Goal: Information Seeking & Learning: Learn about a topic

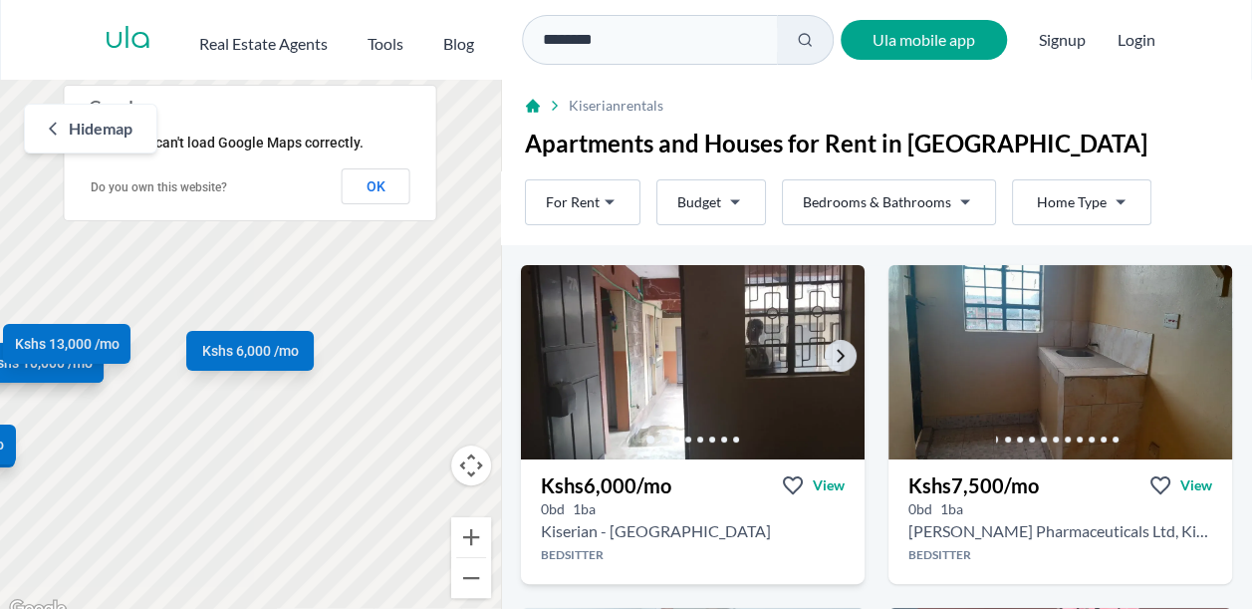
click at [588, 389] on img at bounding box center [692, 362] width 361 height 204
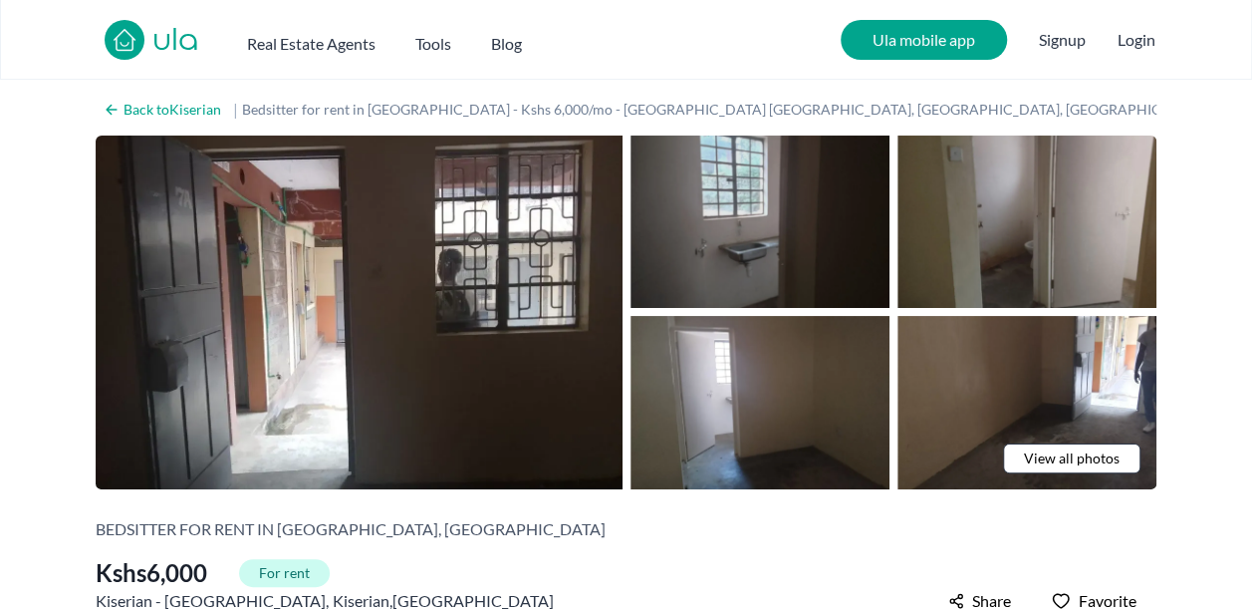
click at [828, 257] on img at bounding box center [759, 221] width 259 height 172
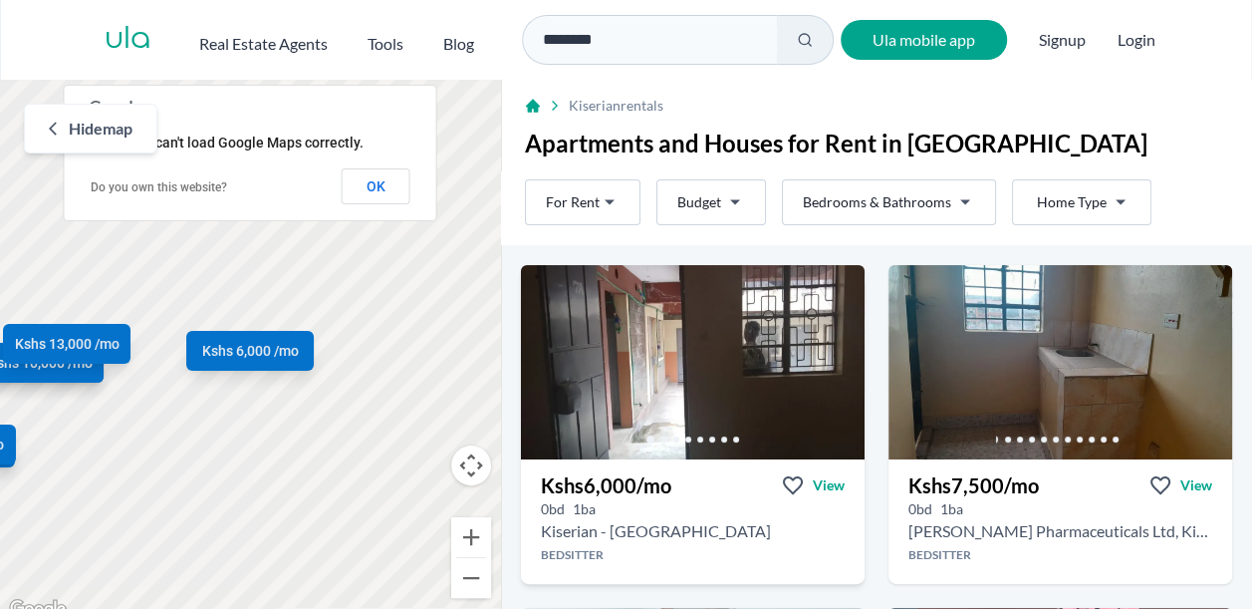
click at [608, 481] on h3 "Kshs 6,000 /mo" at bounding box center [606, 485] width 130 height 28
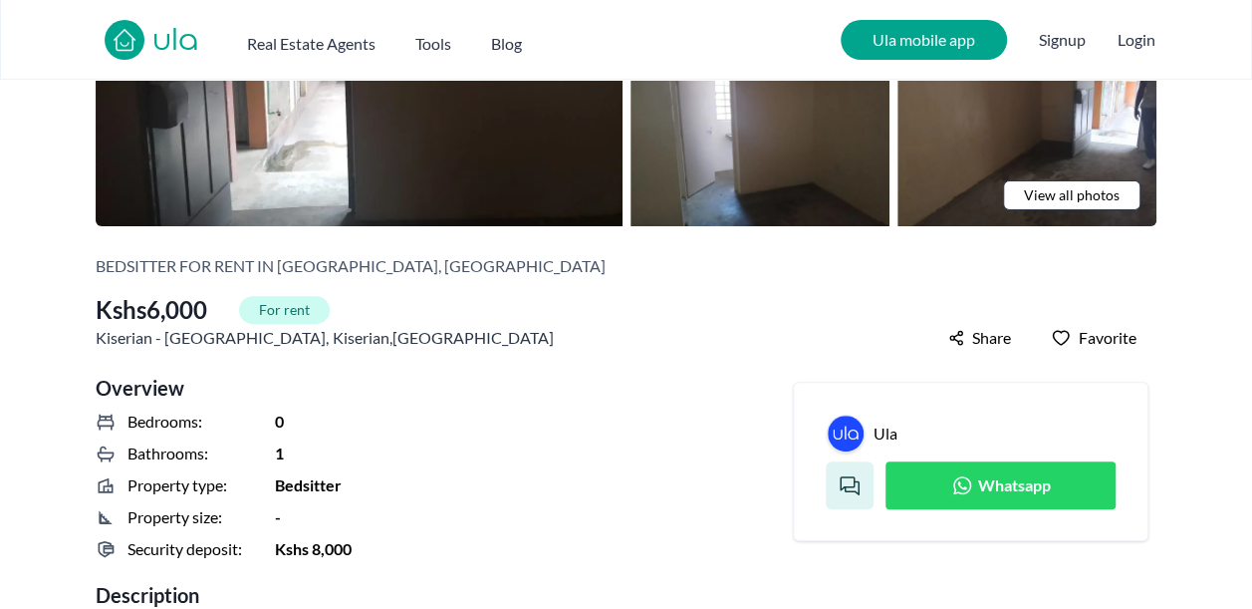
scroll to position [277, 0]
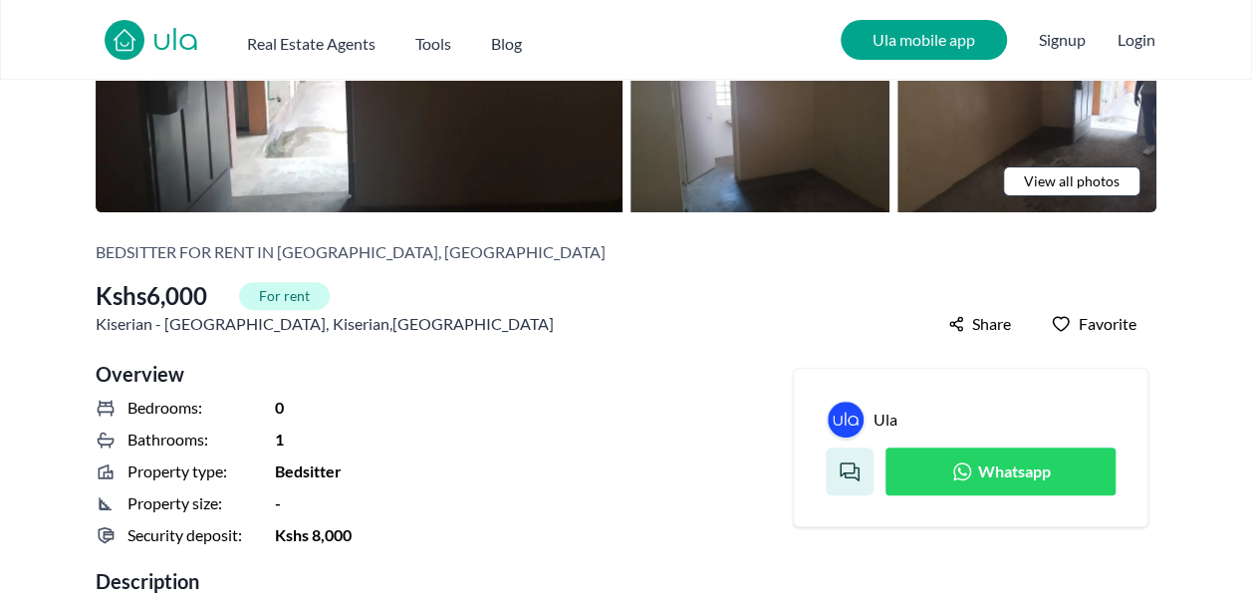
click at [970, 496] on div "Ula Whatsapp" at bounding box center [971, 447] width 356 height 159
click at [972, 467] on icon at bounding box center [962, 471] width 24 height 24
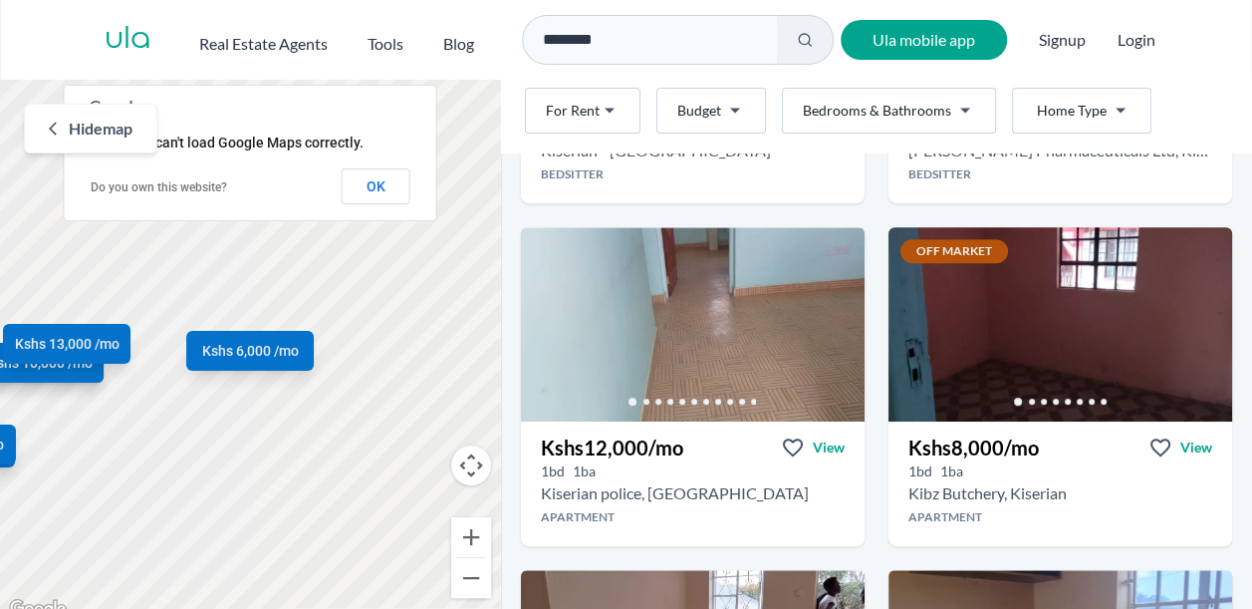
scroll to position [381, 0]
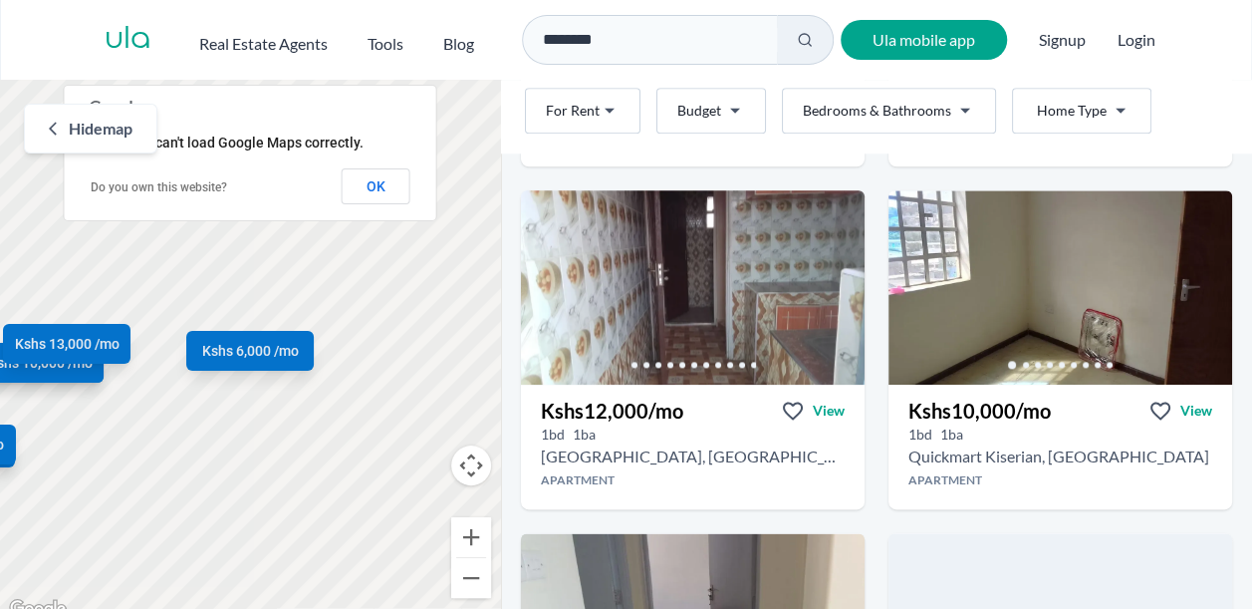
scroll to position [1104, 0]
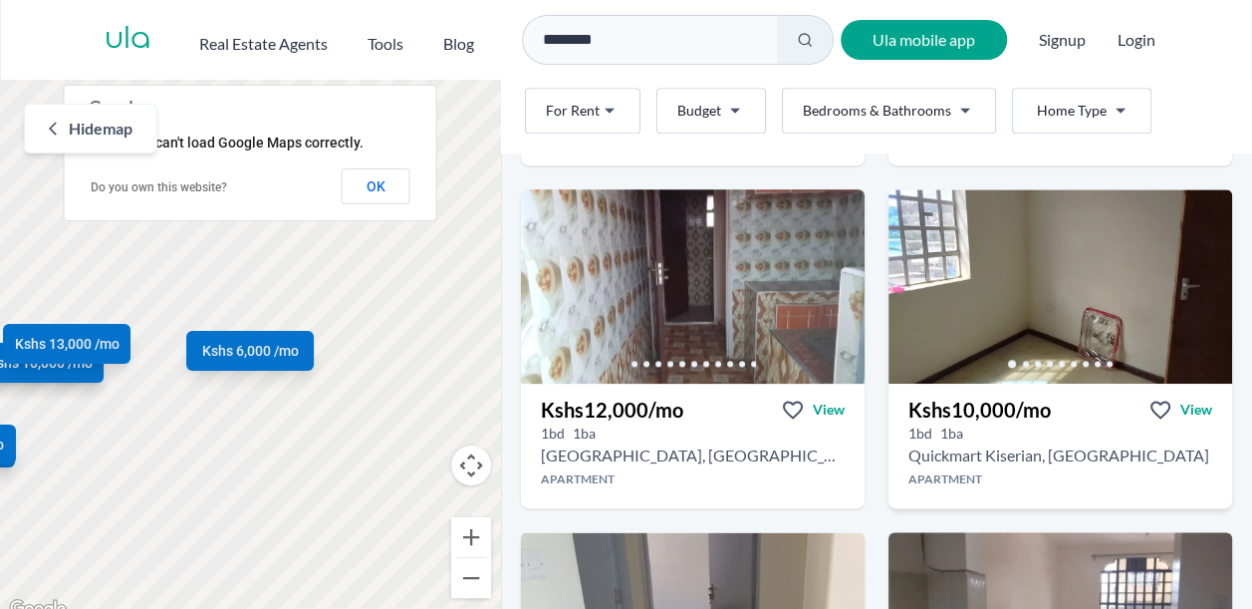
click at [959, 456] on h2 "Quickmart Kiserian, [GEOGRAPHIC_DATA]" at bounding box center [1058, 455] width 301 height 24
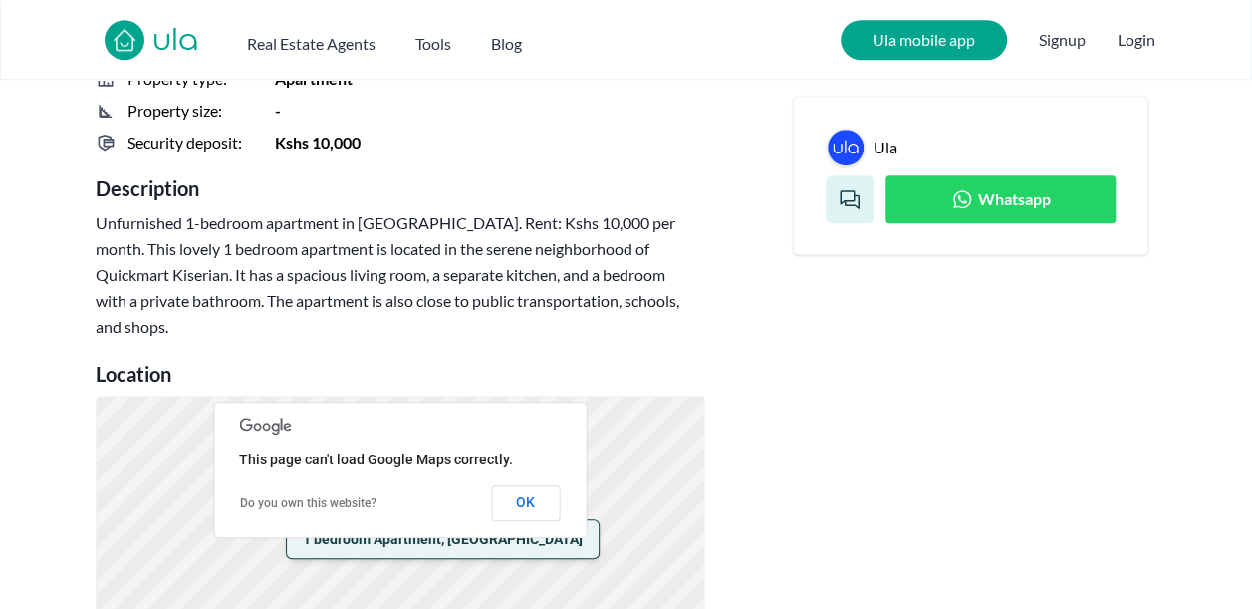
scroll to position [672, 0]
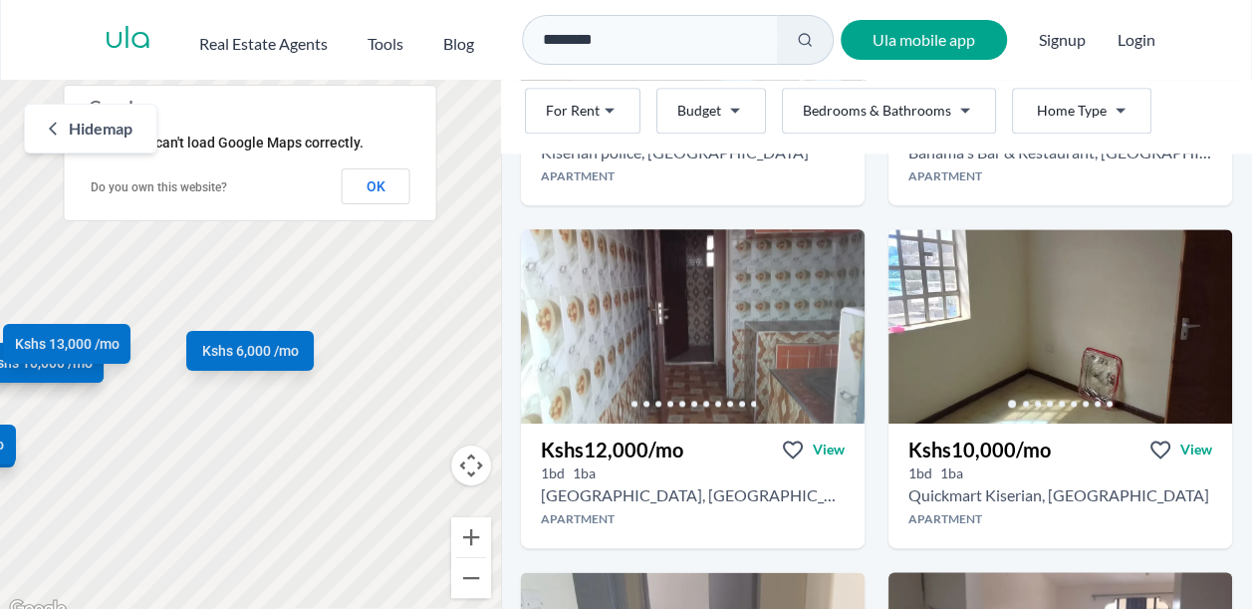
scroll to position [1074, 0]
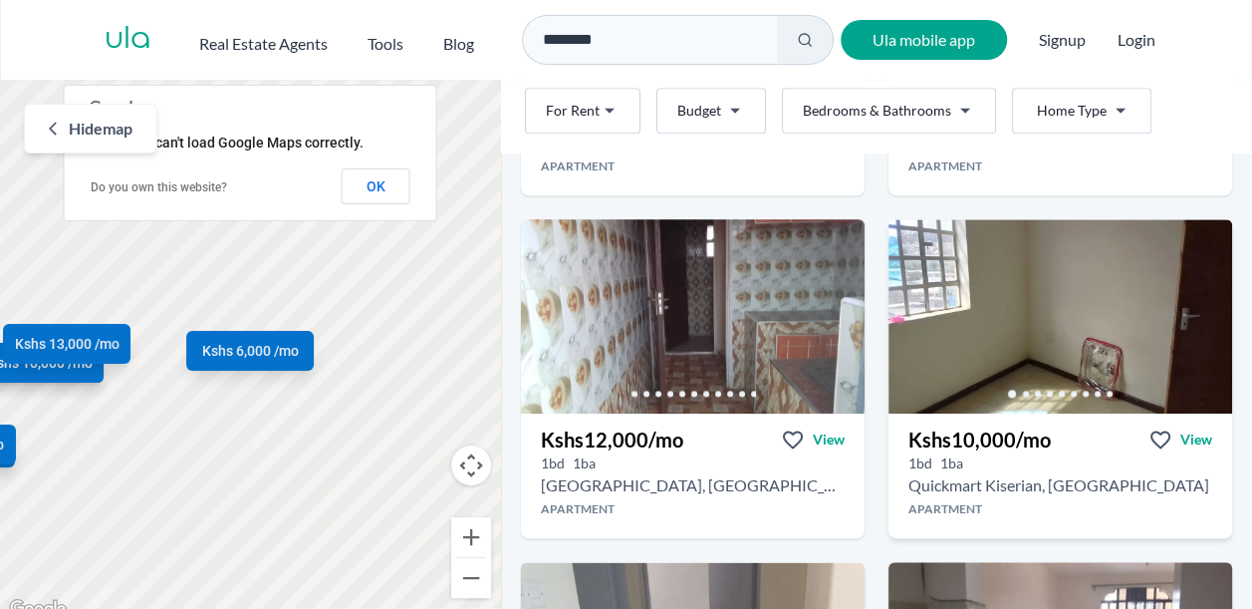
click at [976, 440] on h3 "Kshs 10,000 /mo" at bounding box center [979, 439] width 142 height 28
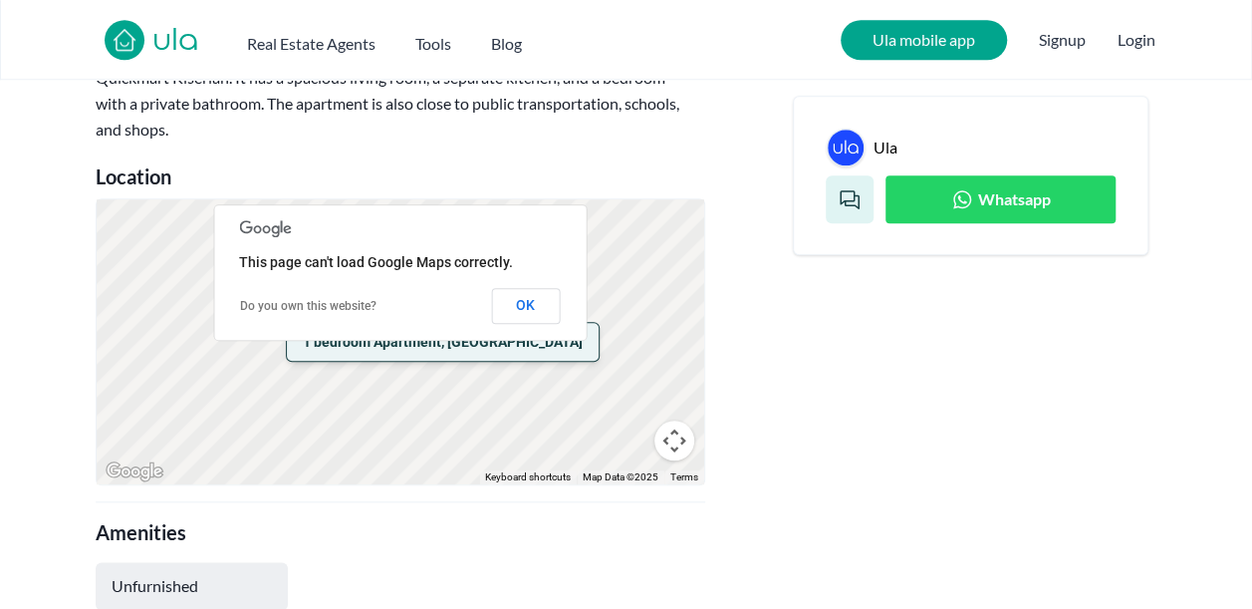
scroll to position [867, 0]
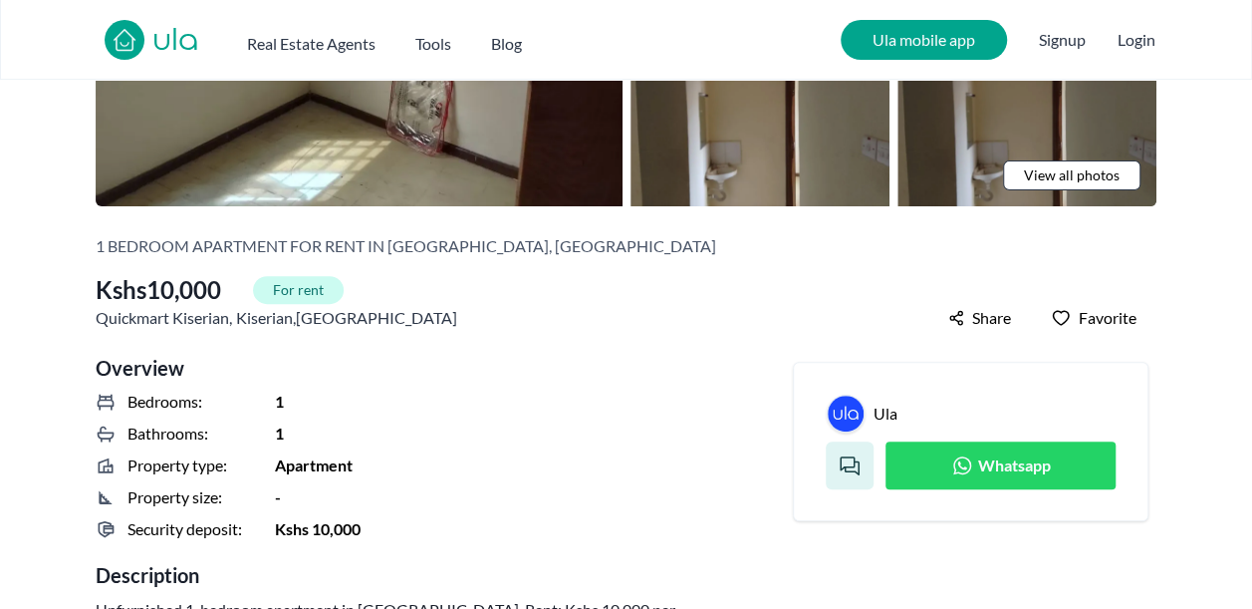
scroll to position [284, 0]
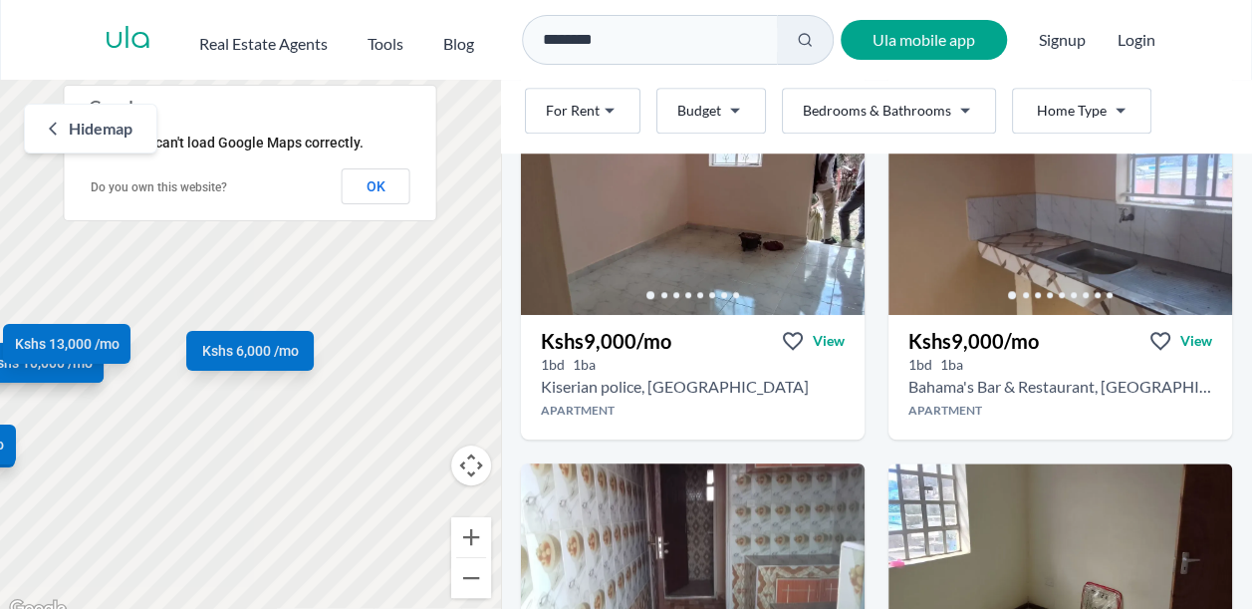
scroll to position [831, 0]
click at [620, 336] on h3 "Kshs 9,000 /mo" at bounding box center [606, 340] width 130 height 28
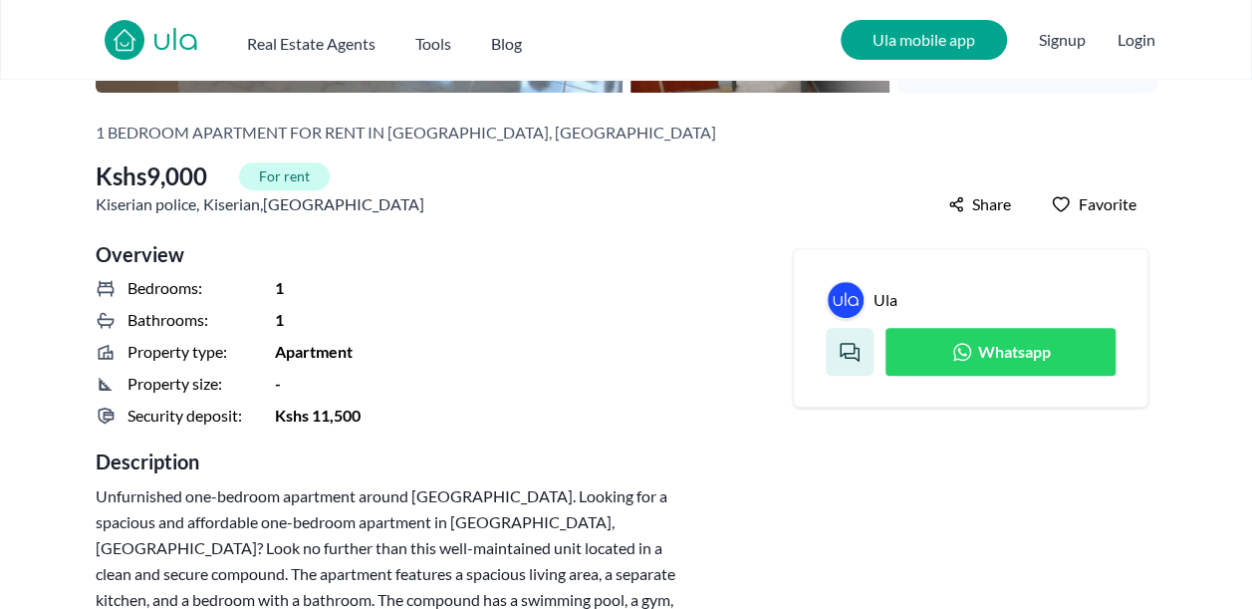
scroll to position [400, 0]
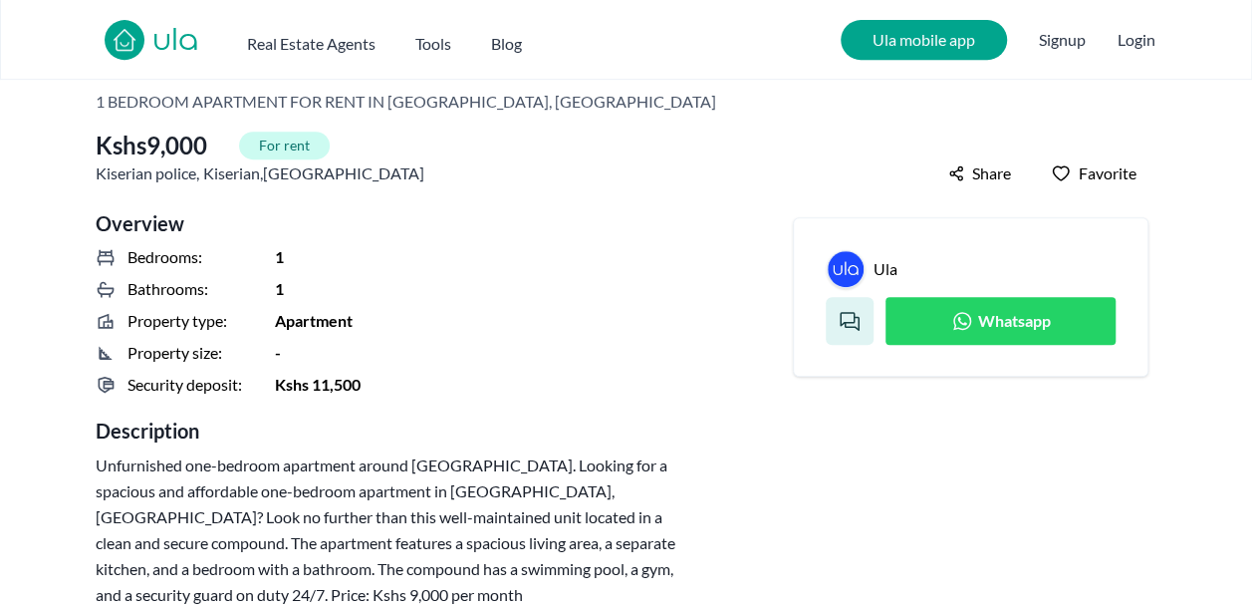
scroll to position [428, 0]
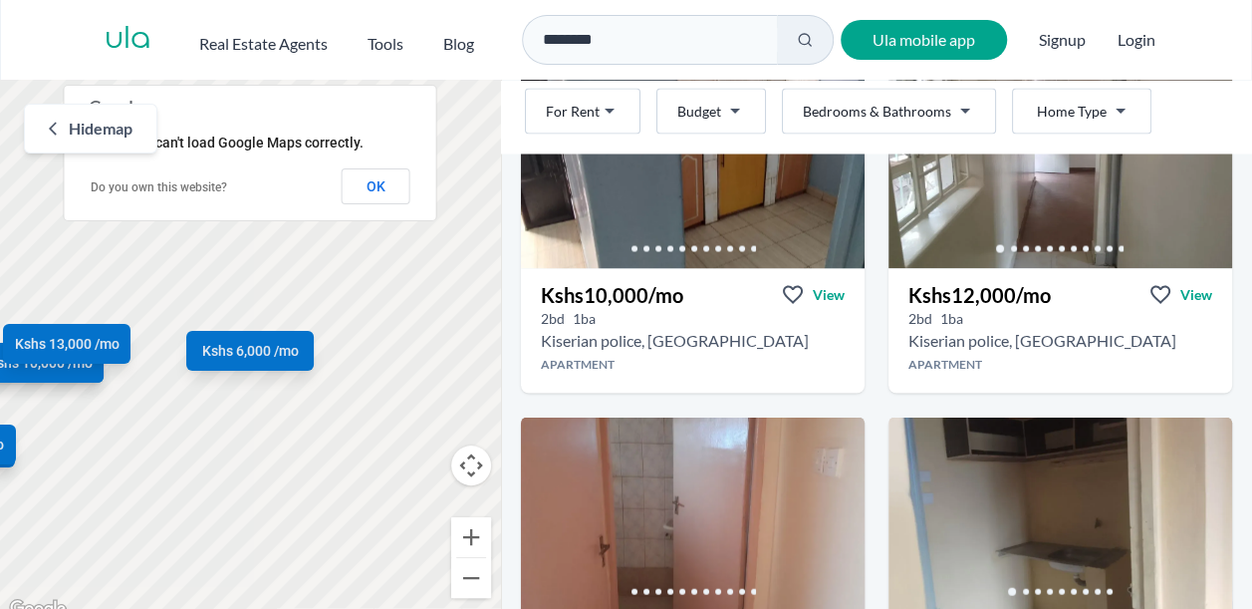
scroll to position [1905, 0]
click at [651, 288] on h3 "Kshs 10,000 /mo" at bounding box center [612, 293] width 142 height 28
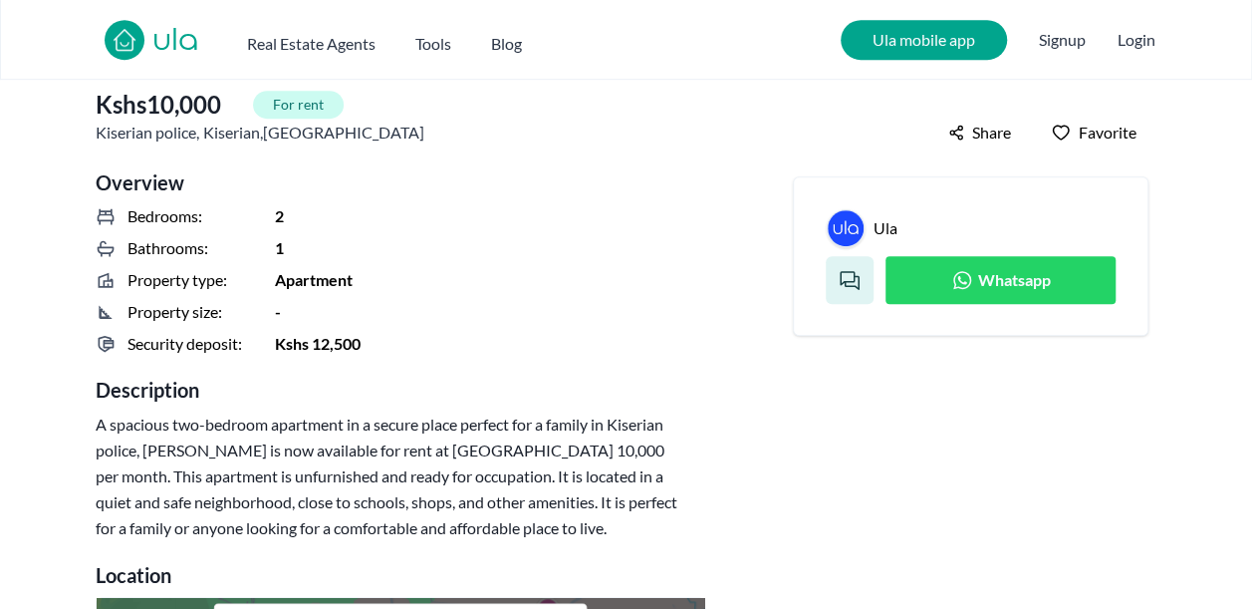
scroll to position [469, 0]
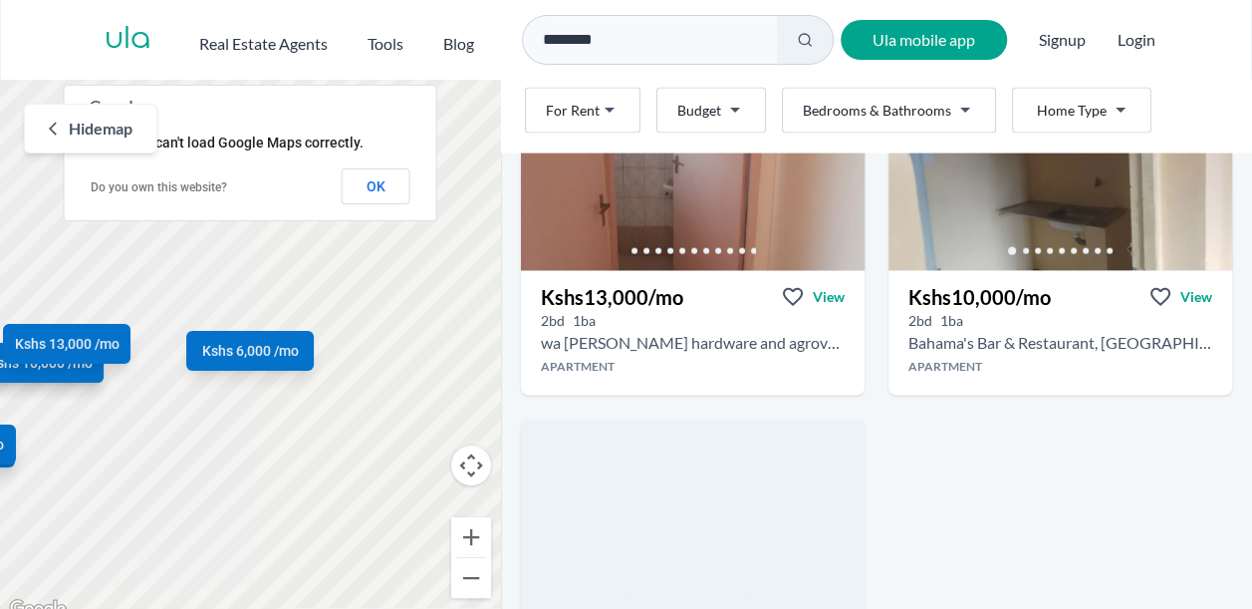
scroll to position [2245, 0]
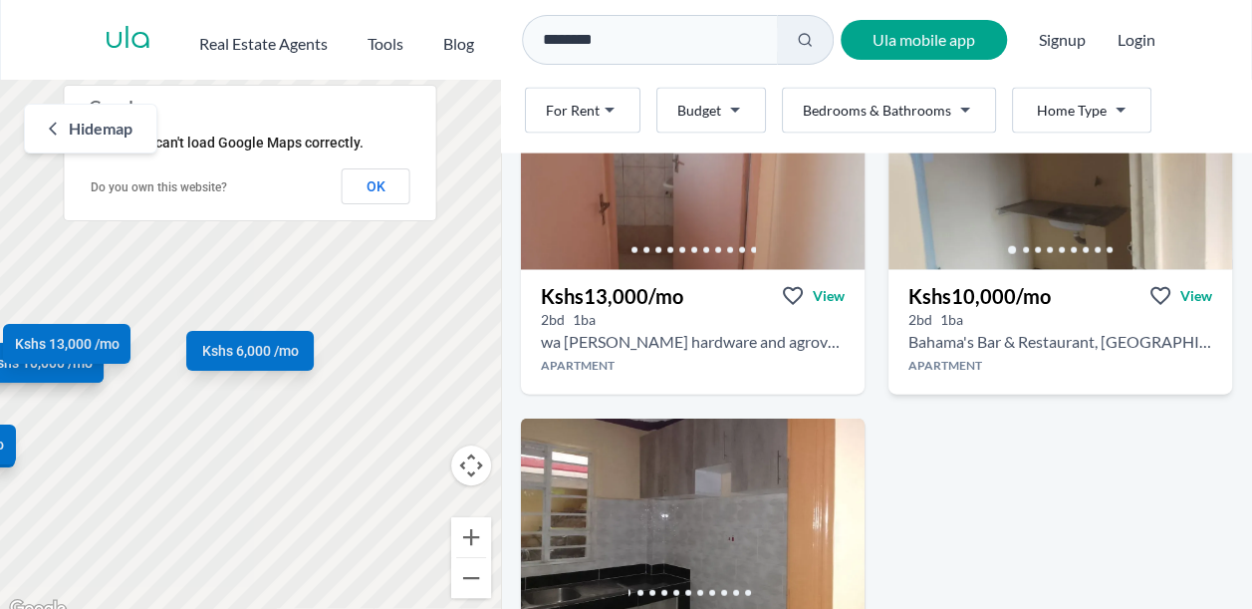
click at [966, 285] on h3 "Kshs 10,000 /mo" at bounding box center [979, 296] width 142 height 28
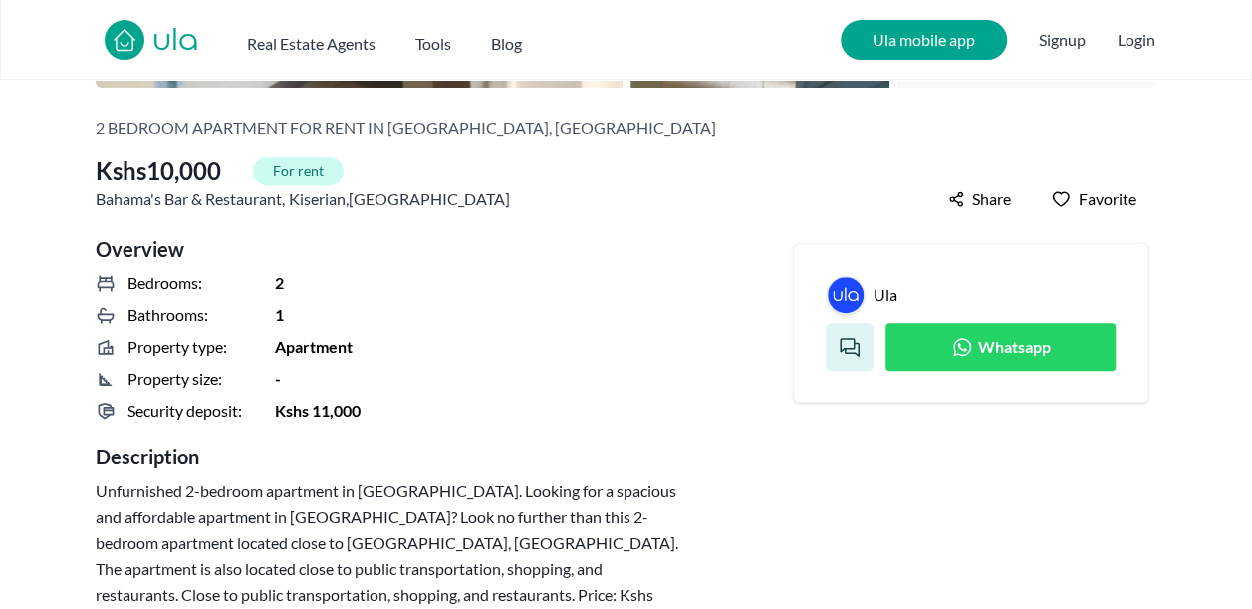
scroll to position [402, 0]
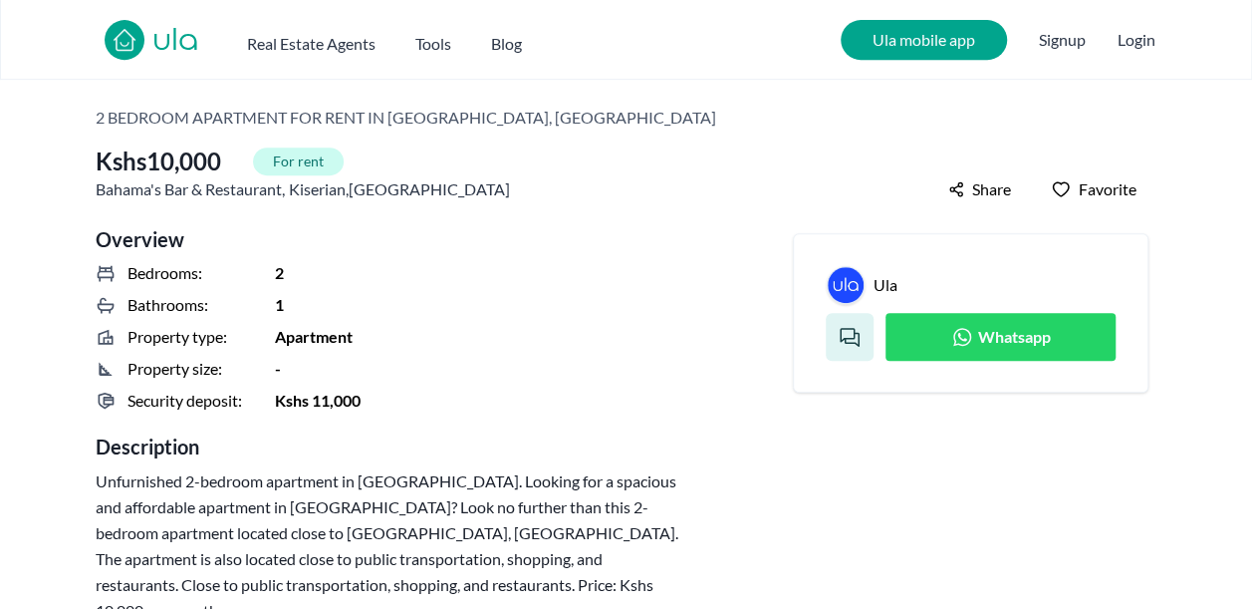
scroll to position [421, 0]
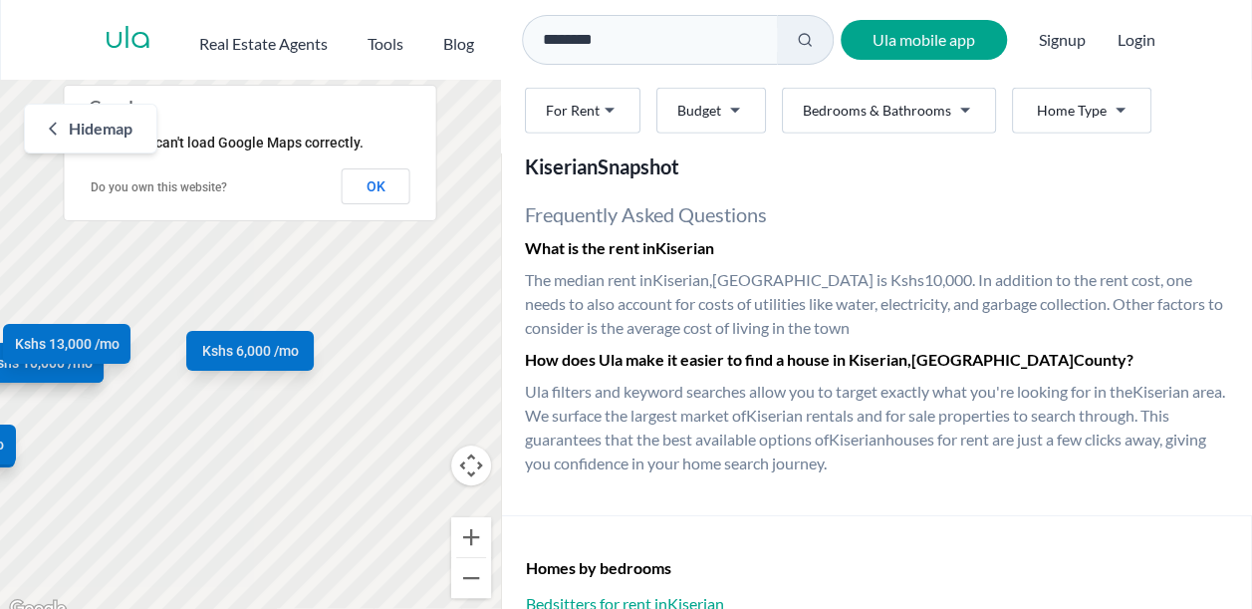
scroll to position [3066, 0]
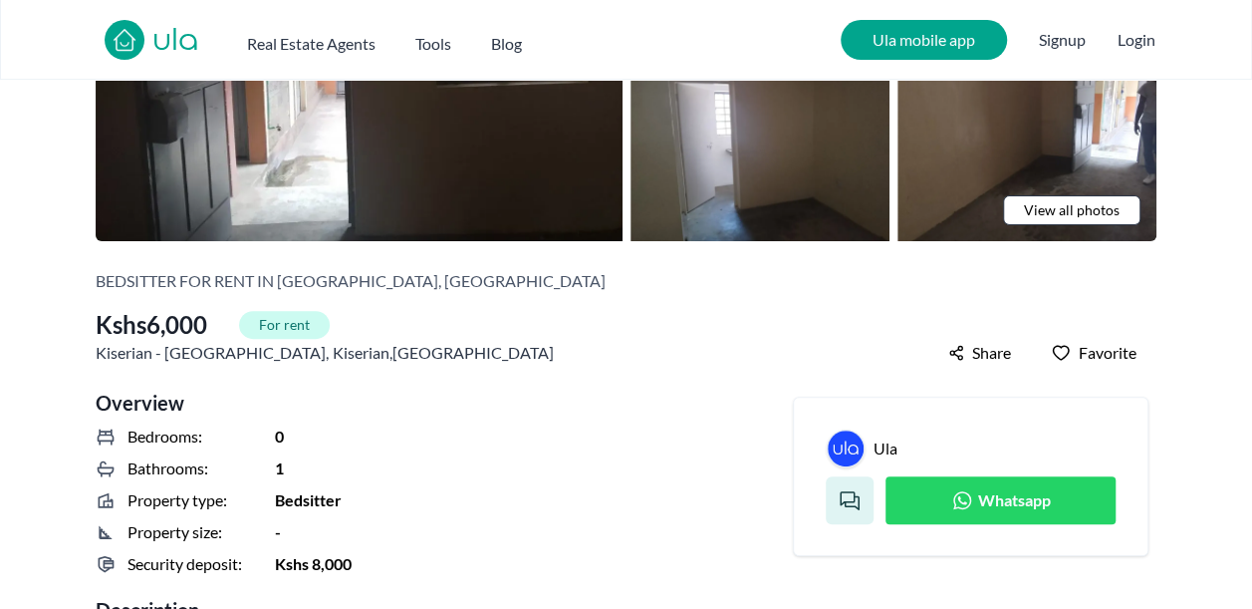
scroll to position [257, 0]
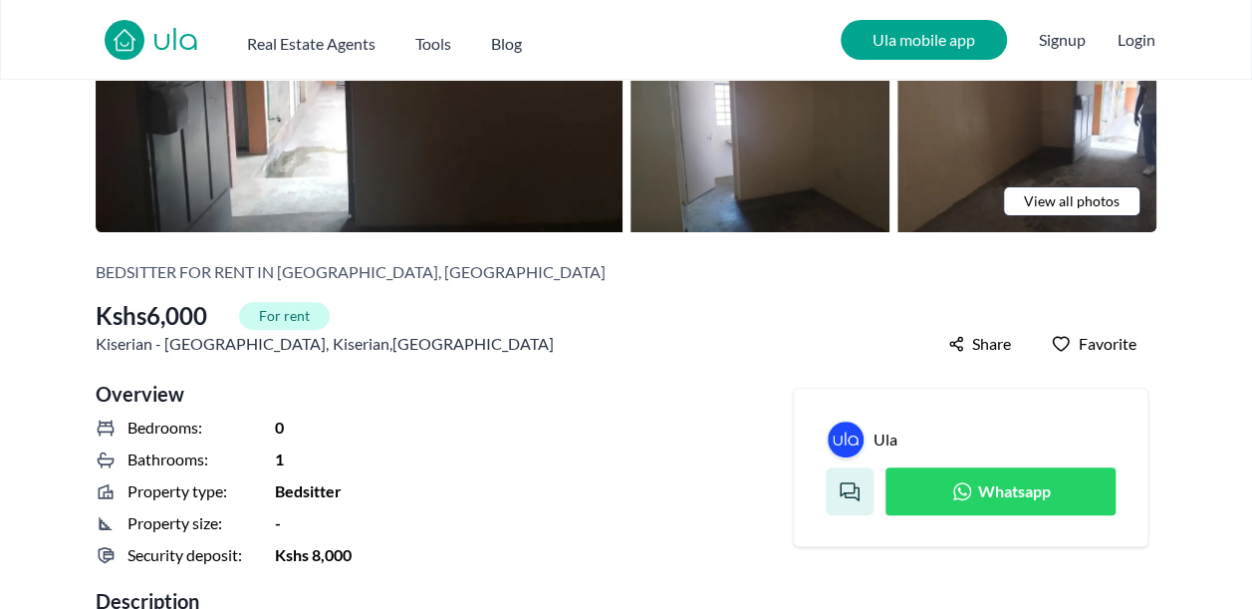
click at [955, 487] on icon at bounding box center [962, 491] width 24 height 24
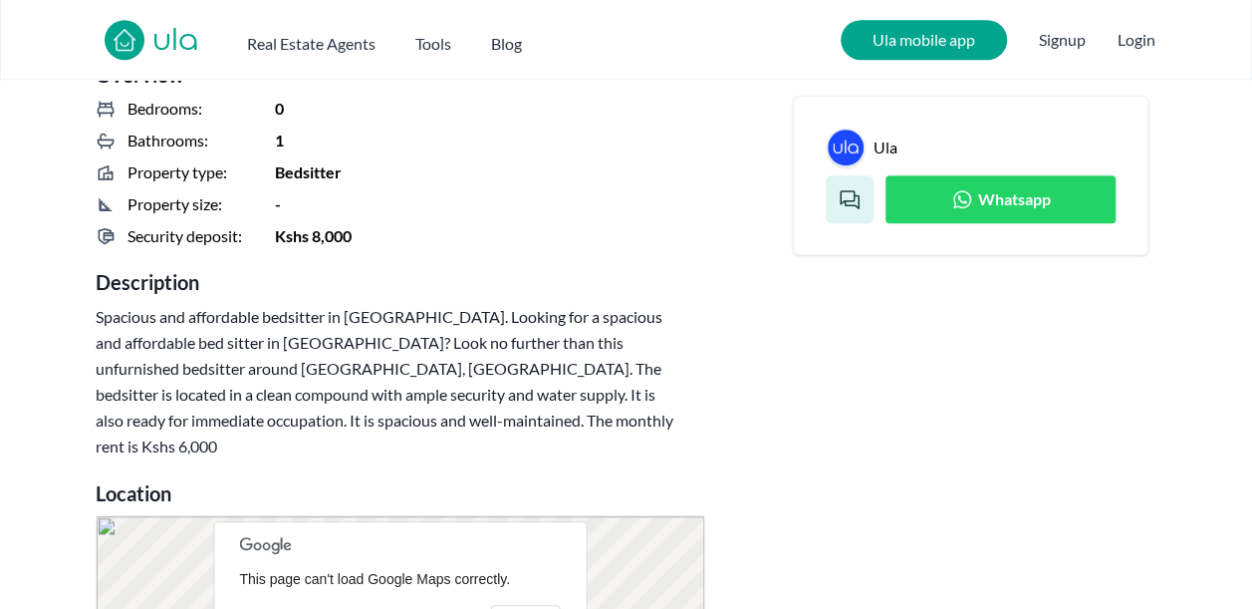
scroll to position [583, 0]
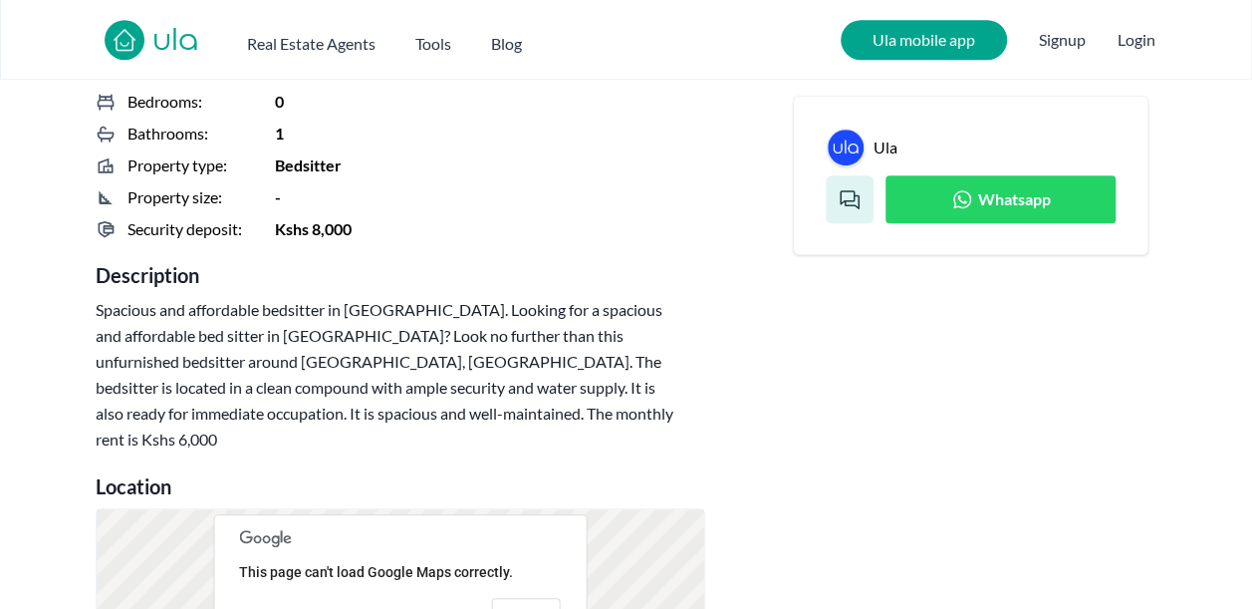
click at [1004, 199] on span "Whatsapp" at bounding box center [1014, 199] width 73 height 24
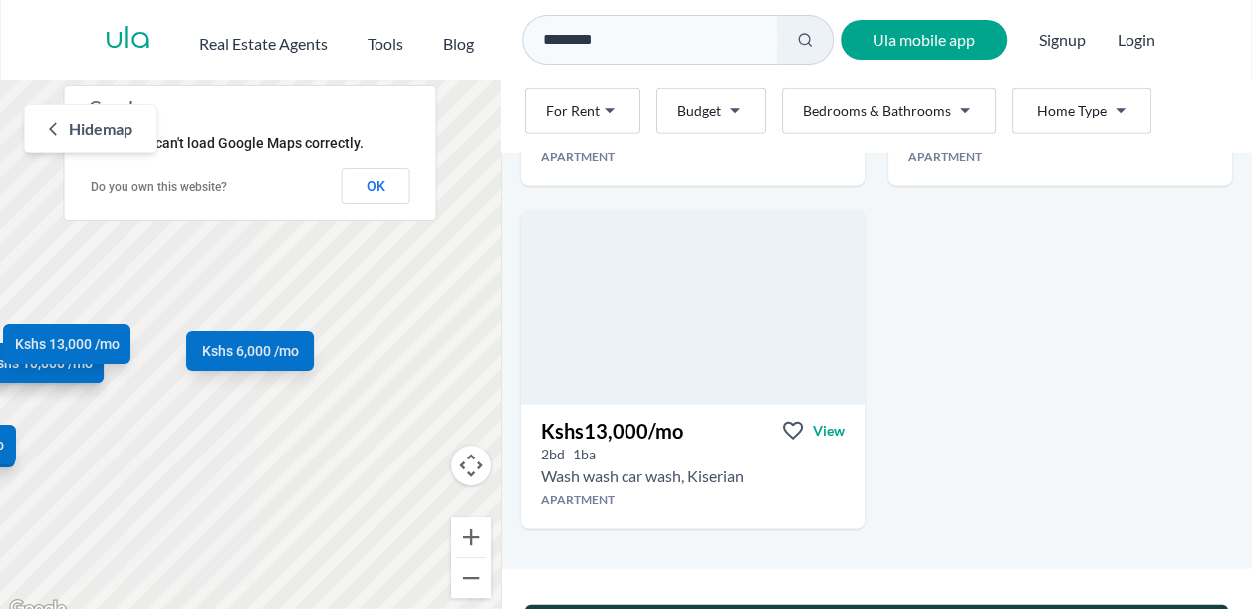
scroll to position [3169, 0]
